Goal: Information Seeking & Learning: Learn about a topic

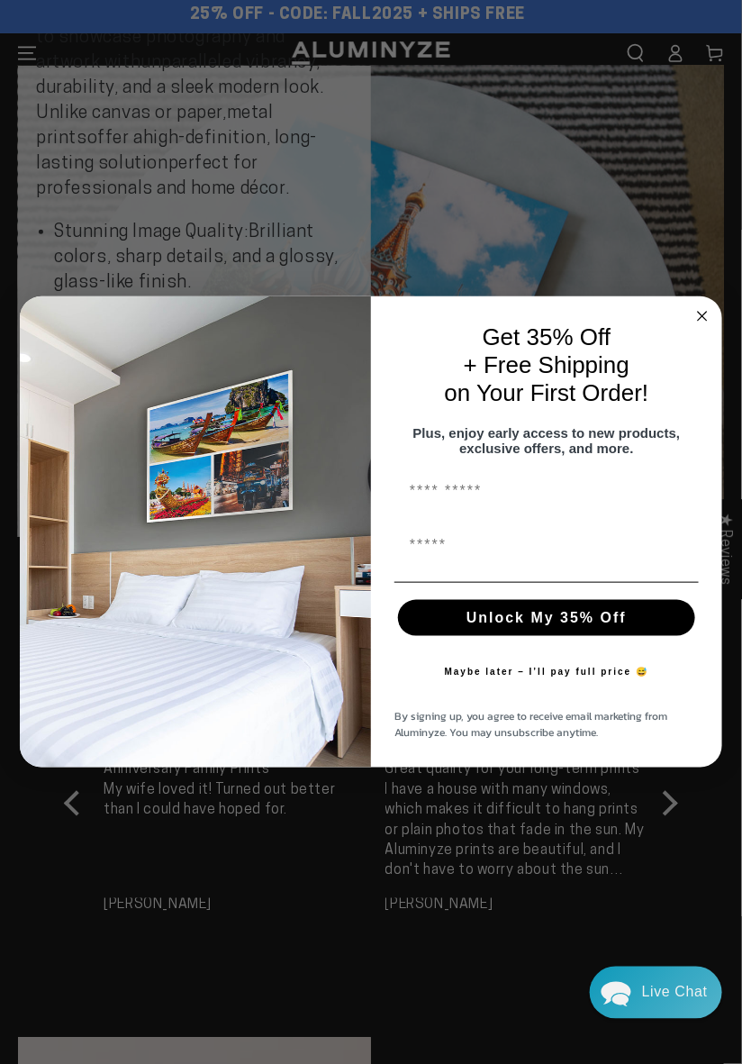
click at [698, 324] on circle "Close dialog" at bounding box center [703, 315] width 21 height 21
